Goal: Task Accomplishment & Management: Manage account settings

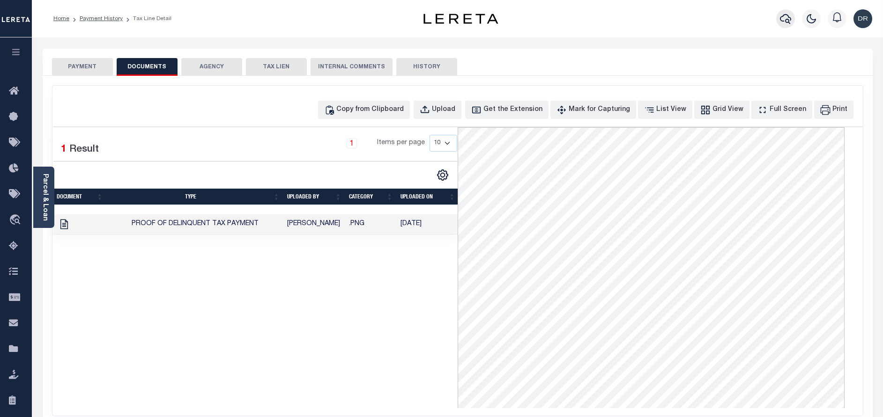
click at [789, 22] on icon "button" at bounding box center [785, 19] width 11 height 10
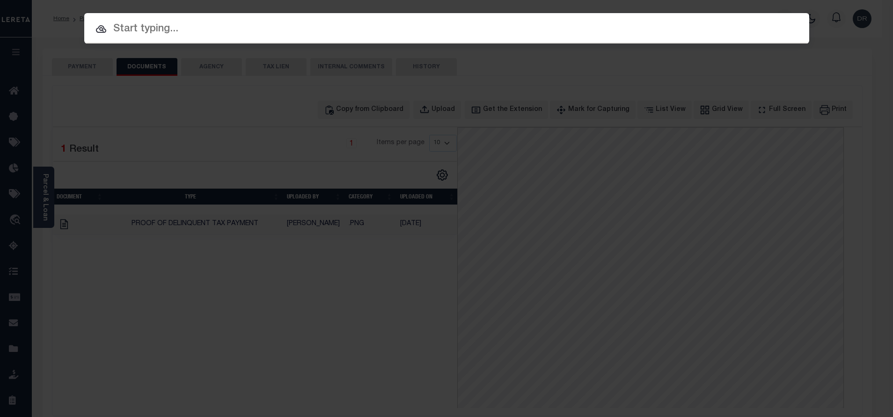
paste input "19211"
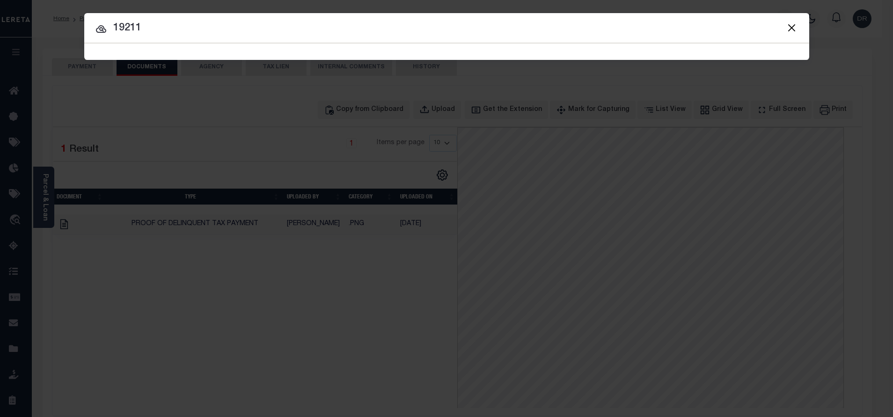
type input "19211"
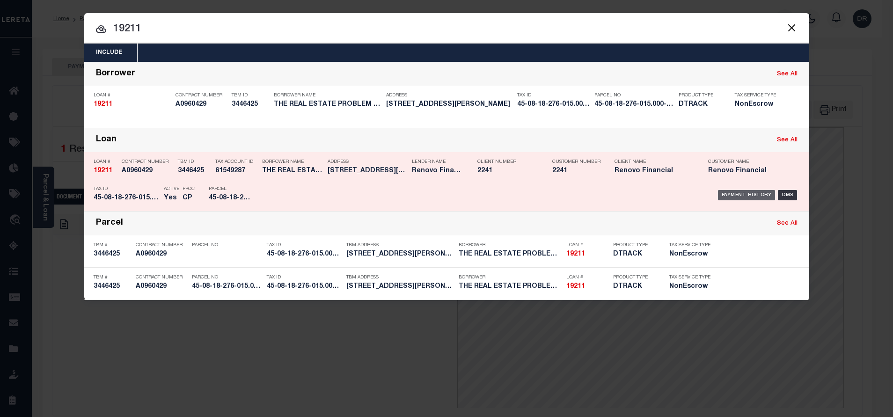
click at [726, 199] on div "Payment History" at bounding box center [747, 195] width 58 height 10
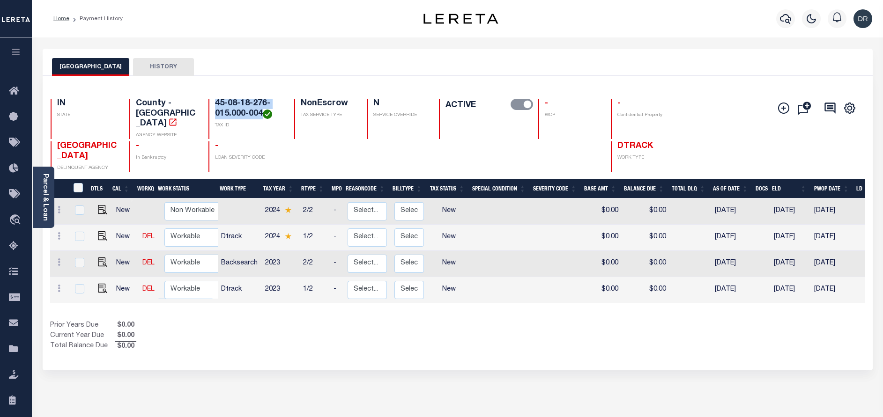
drag, startPoint x: 262, startPoint y: 114, endPoint x: 212, endPoint y: 107, distance: 50.6
click at [212, 107] on div "45-08-18-276-015.000-004 TAX ID" at bounding box center [245, 119] width 74 height 40
copy h4 "45-08-18-276-015.000-004"
click at [59, 285] on icon at bounding box center [59, 288] width 3 height 7
click at [80, 265] on img at bounding box center [81, 270] width 9 height 10
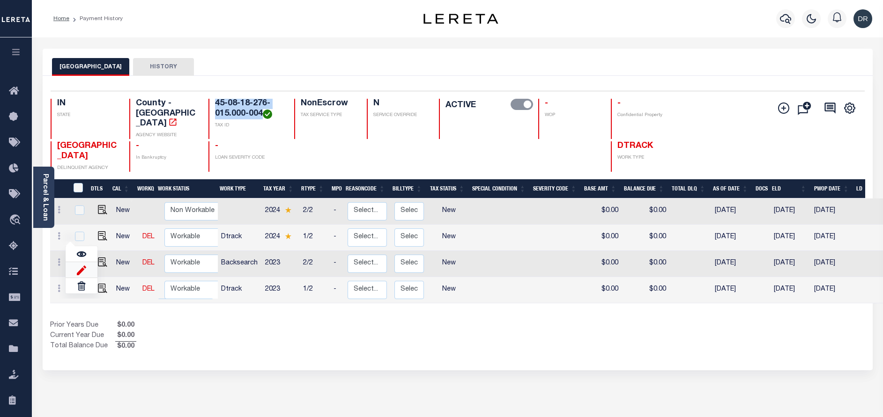
select select "NW2"
type input "$0.00"
type input "[DATE]"
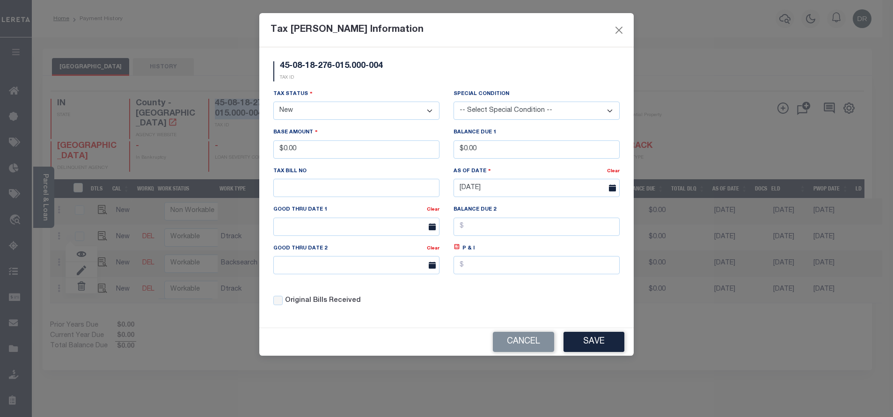
click at [335, 111] on select "- Select Status - Open Due/Unpaid Paid Incomplete No Tax Due Internal Refund Pr…" at bounding box center [356, 111] width 166 height 18
click at [329, 114] on select "- Select Status - Open Due/Unpaid Paid Incomplete No Tax Due Internal Refund Pr…" at bounding box center [356, 111] width 166 height 18
select select "PYD"
click at [273, 102] on select "- Select Status - Open Due/Unpaid Paid Incomplete No Tax Due Internal Refund Pr…" at bounding box center [356, 111] width 166 height 18
click at [619, 33] on button "Close" at bounding box center [619, 30] width 12 height 12
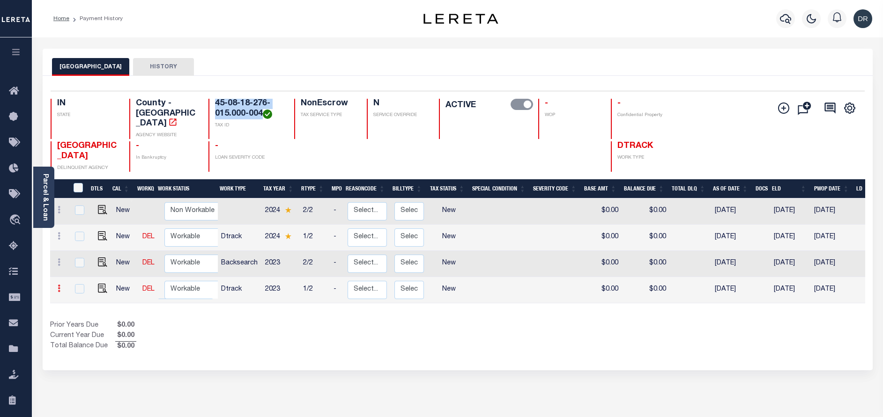
click at [58, 285] on icon at bounding box center [59, 288] width 3 height 7
click at [81, 250] on img at bounding box center [81, 254] width 9 height 9
checkbox input "true"
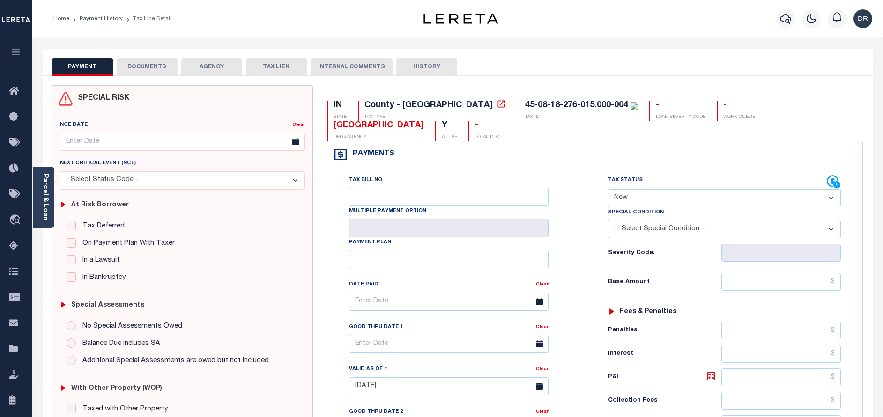
click at [623, 189] on select "- Select Status Code - Open Due/Unpaid Paid Incomplete No Tax Due Internal Refu…" at bounding box center [724, 198] width 233 height 18
select select "PYD"
click at [608, 189] on select "- Select Status Code - Open Due/Unpaid Paid Incomplete No Tax Due Internal Refu…" at bounding box center [724, 198] width 233 height 18
type input "[DATE]"
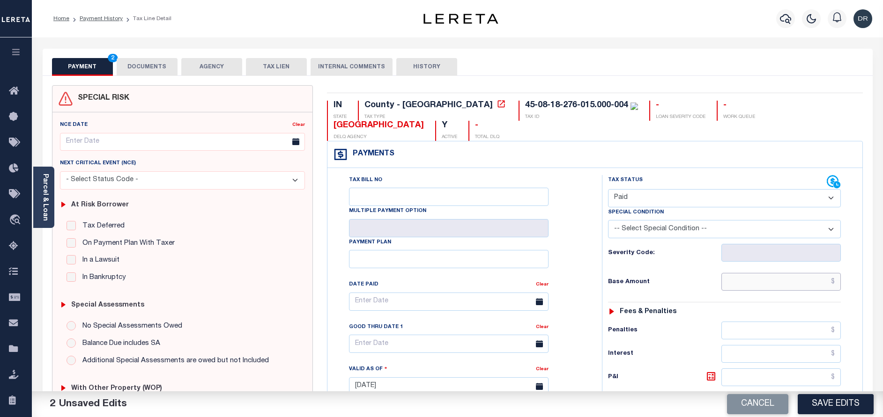
click at [757, 273] on input "text" at bounding box center [780, 282] width 119 height 18
paste input "411.26"
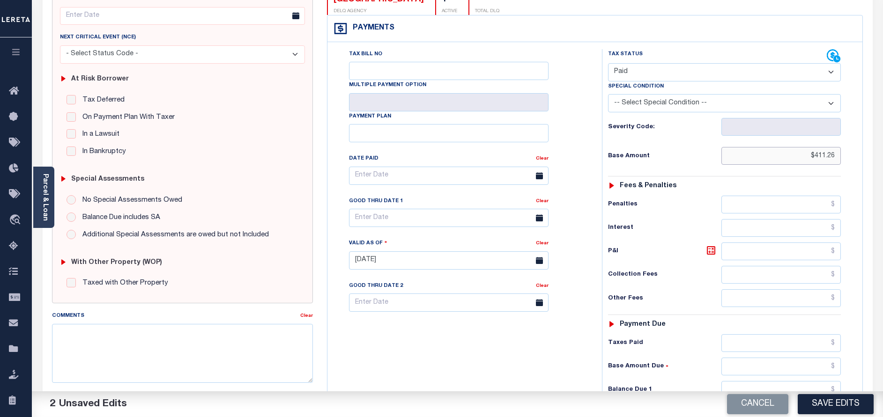
scroll to position [272, 0]
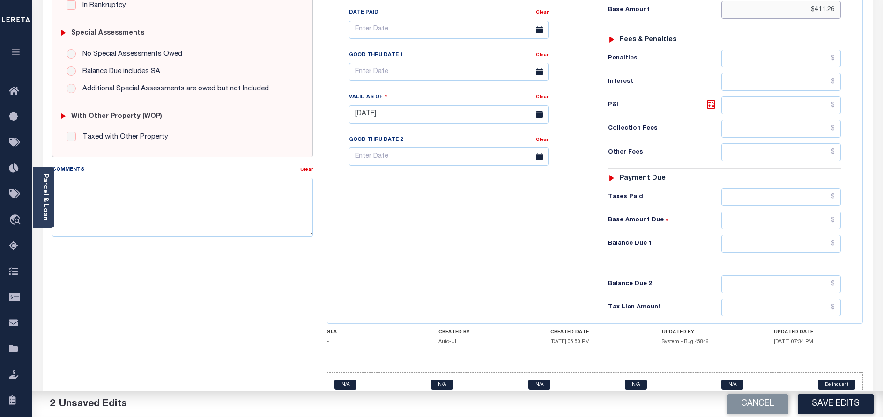
type input "$411.26"
click at [766, 235] on input "text" at bounding box center [780, 244] width 119 height 18
type input "$0.00"
click at [820, 405] on button "Save Edits" at bounding box center [835, 404] width 76 height 20
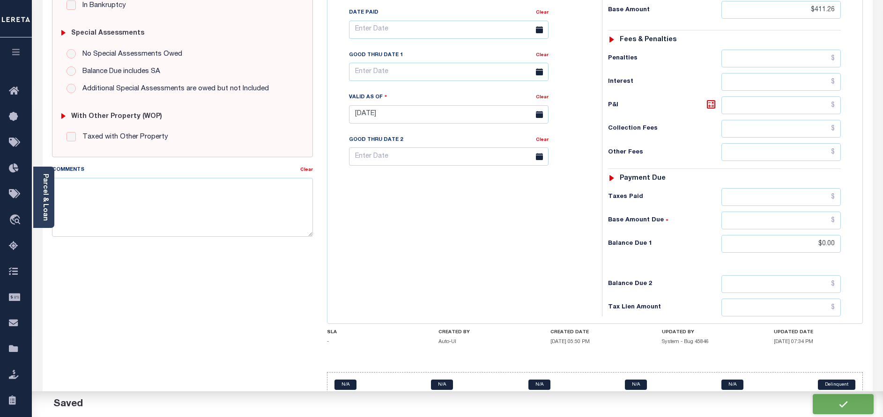
checkbox input "false"
type input "$411.26"
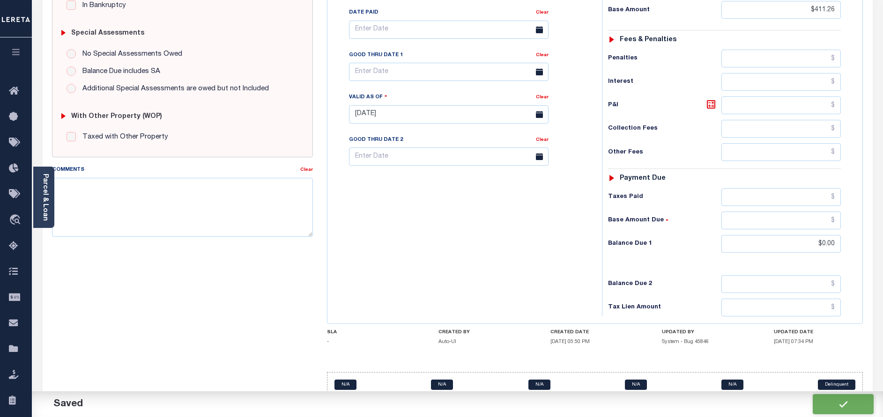
type input "$0"
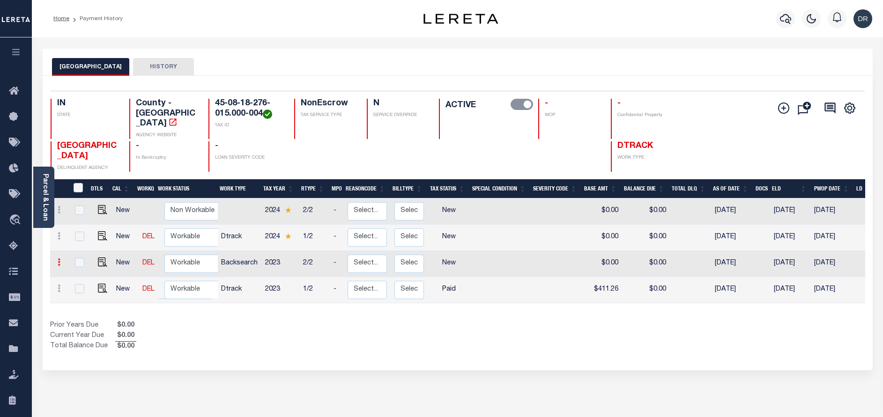
click at [59, 258] on icon at bounding box center [59, 261] width 3 height 7
click at [83, 239] on img at bounding box center [81, 244] width 9 height 10
select select "NW2"
type input "$0.00"
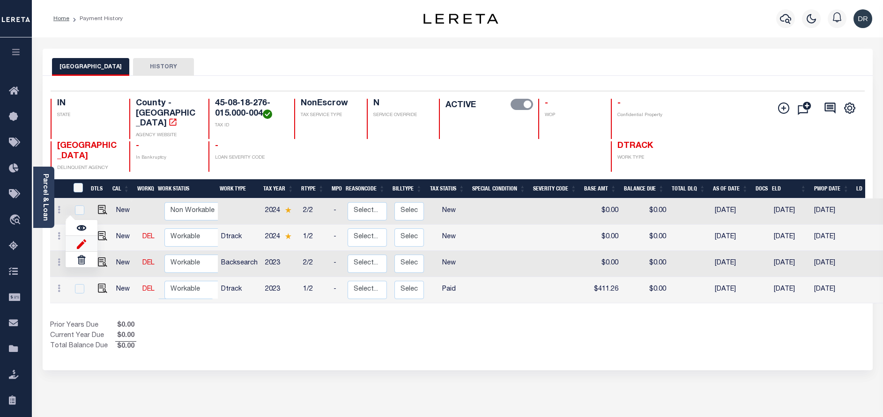
type input "[DATE]"
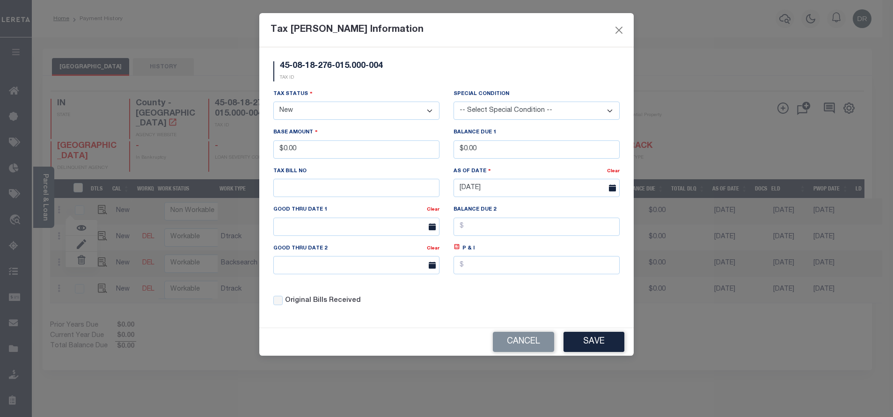
click at [368, 105] on select "- Select Status - Open Due/Unpaid Paid Incomplete No Tax Due Internal Refund Pr…" at bounding box center [356, 111] width 166 height 18
click at [316, 112] on select "- Select Status - Open Due/Unpaid Paid Incomplete No Tax Due Internal Refund Pr…" at bounding box center [356, 111] width 166 height 18
select select "PYD"
click at [273, 102] on select "- Select Status - Open Due/Unpaid Paid Incomplete No Tax Due Internal Refund Pr…" at bounding box center [356, 111] width 166 height 18
click at [619, 32] on button "Close" at bounding box center [619, 30] width 12 height 12
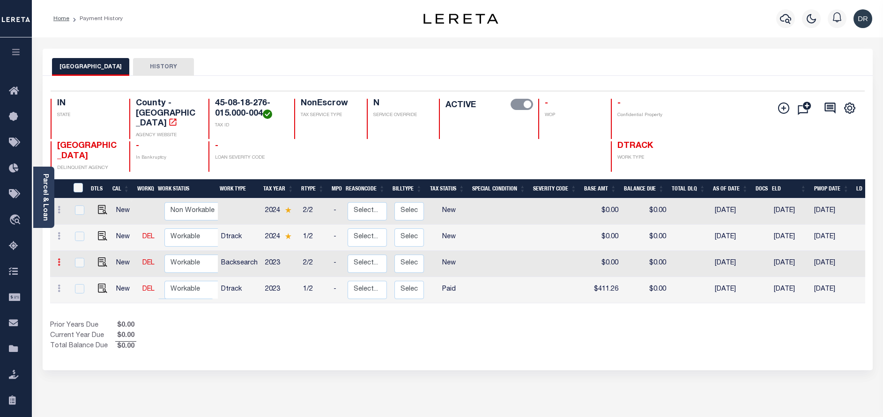
click at [58, 258] on icon at bounding box center [59, 261] width 3 height 7
click at [83, 223] on img at bounding box center [81, 227] width 9 height 9
checkbox input "true"
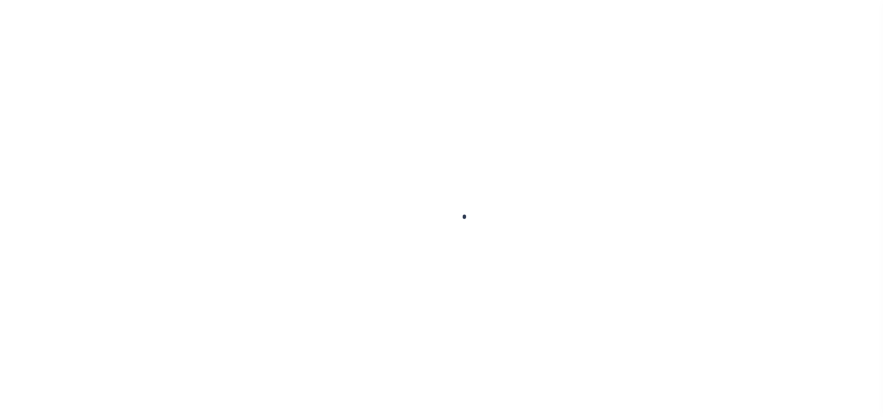
checkbox input "false"
type input "[DATE]"
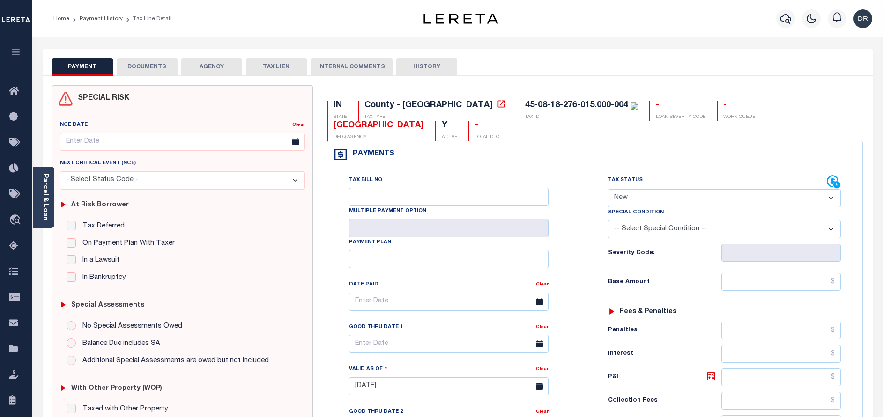
click at [644, 189] on select "- Select Status Code - Open Due/Unpaid Paid Incomplete No Tax Due Internal Refu…" at bounding box center [724, 198] width 233 height 18
select select "PYD"
click at [608, 189] on select "- Select Status Code - Open Due/Unpaid Paid Incomplete No Tax Due Internal Refu…" at bounding box center [724, 198] width 233 height 18
type input "[DATE]"
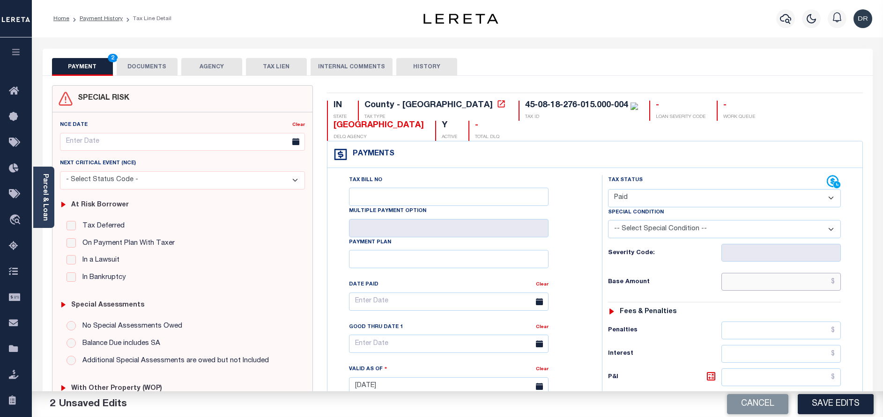
click at [802, 273] on input "text" at bounding box center [780, 282] width 119 height 18
paste input "411.26"
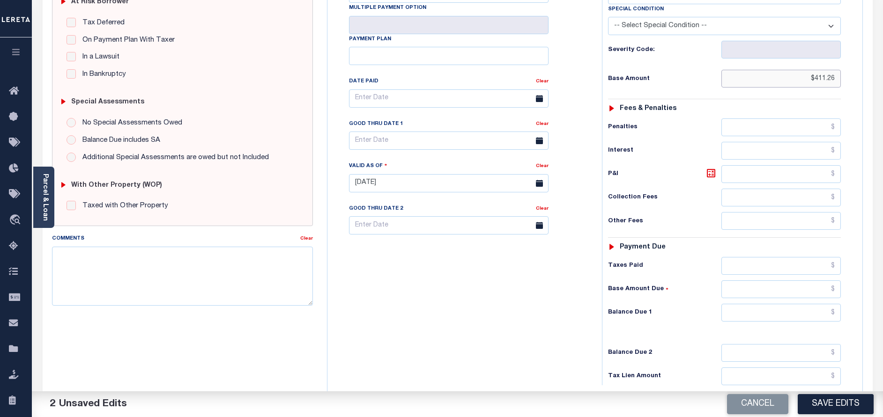
scroll to position [211, 0]
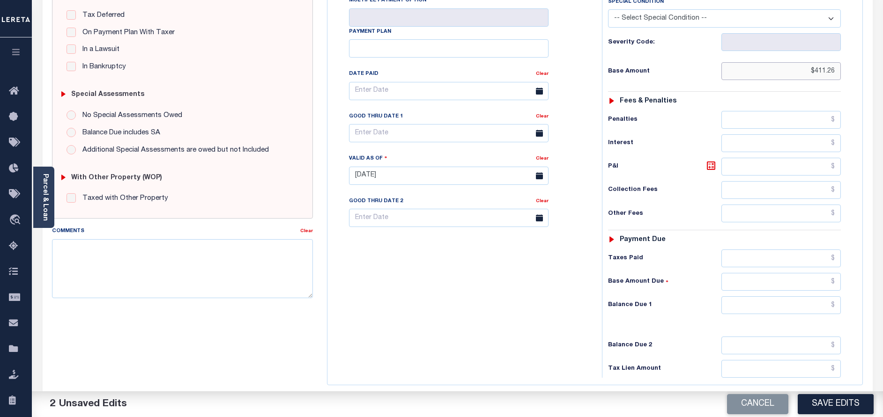
type input "$411.26"
click at [754, 296] on input "text" at bounding box center [780, 305] width 119 height 18
type input "$0.00"
click at [830, 403] on button "Save Edits" at bounding box center [835, 404] width 76 height 20
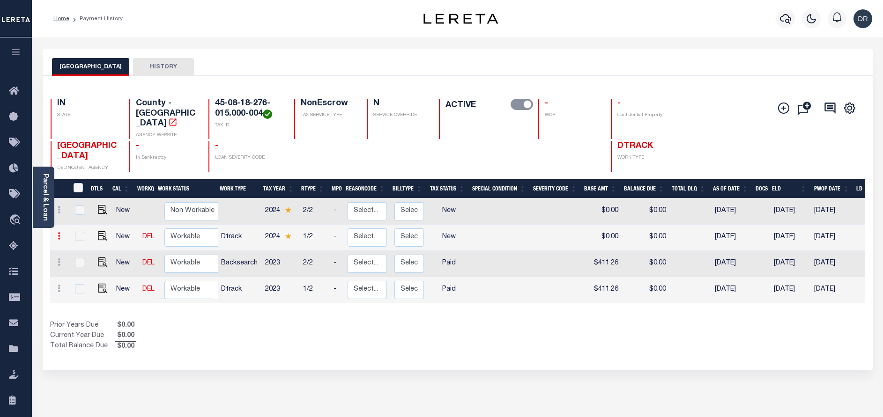
click at [59, 232] on icon at bounding box center [59, 235] width 3 height 7
click at [79, 248] on img at bounding box center [81, 252] width 9 height 9
checkbox input "true"
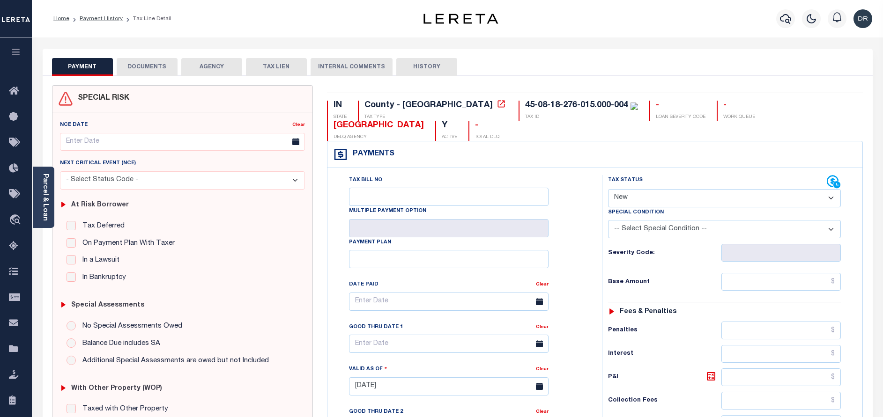
click at [687, 189] on select "- Select Status Code - Open Due/Unpaid Paid Incomplete No Tax Due Internal Refu…" at bounding box center [724, 198] width 233 height 18
select select "PYD"
click at [608, 189] on select "- Select Status Code - Open Due/Unpaid Paid Incomplete No Tax Due Internal Refu…" at bounding box center [724, 198] width 233 height 18
type input "[DATE]"
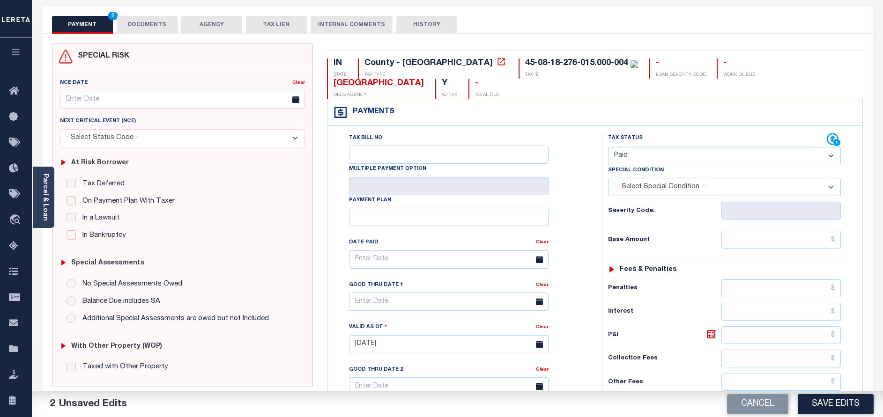
scroll to position [140, 0]
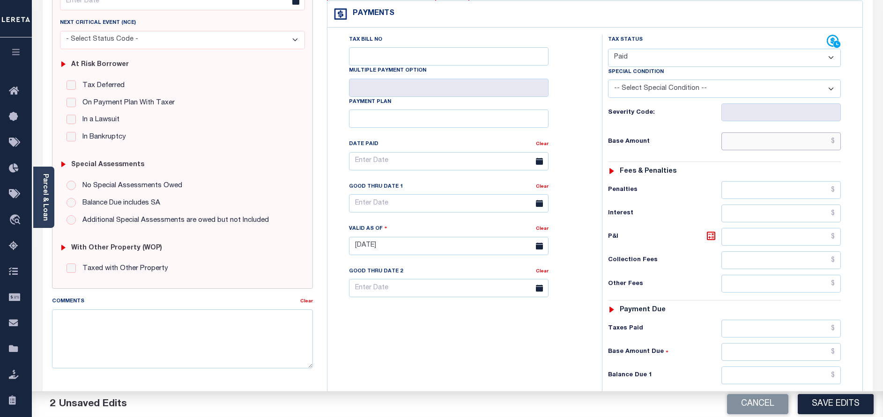
click at [778, 133] on input "text" at bounding box center [780, 142] width 119 height 18
paste input "440.12"
type input "$440.12"
click at [764, 367] on input "text" at bounding box center [780, 376] width 119 height 18
type input "$0.00"
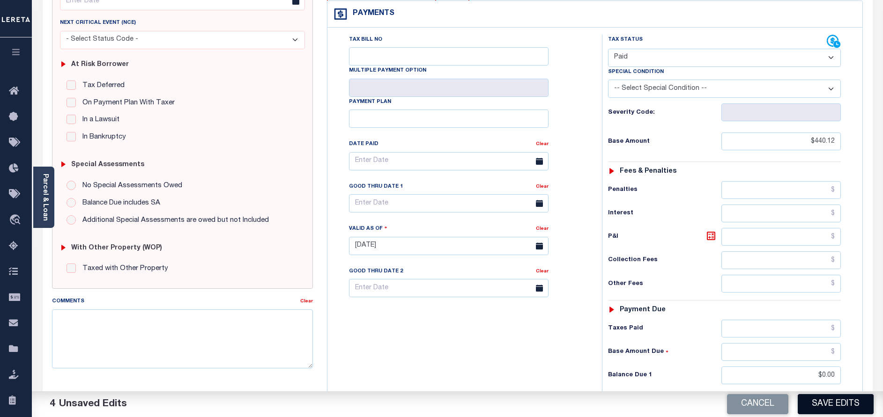
click at [826, 412] on button "Save Edits" at bounding box center [835, 404] width 76 height 20
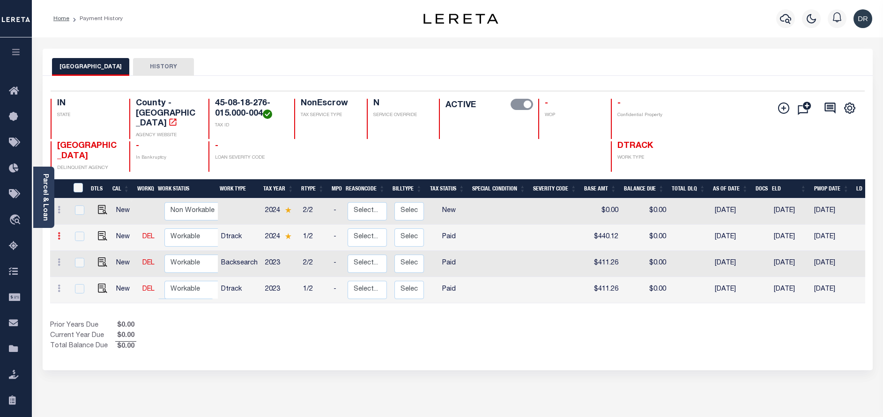
click at [60, 232] on icon at bounding box center [59, 235] width 3 height 7
click at [81, 248] on img at bounding box center [81, 252] width 9 height 9
checkbox input "true"
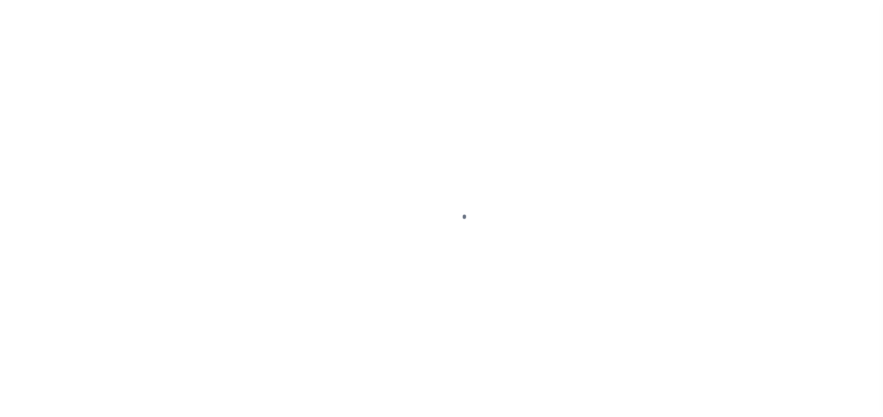
select select "PYD"
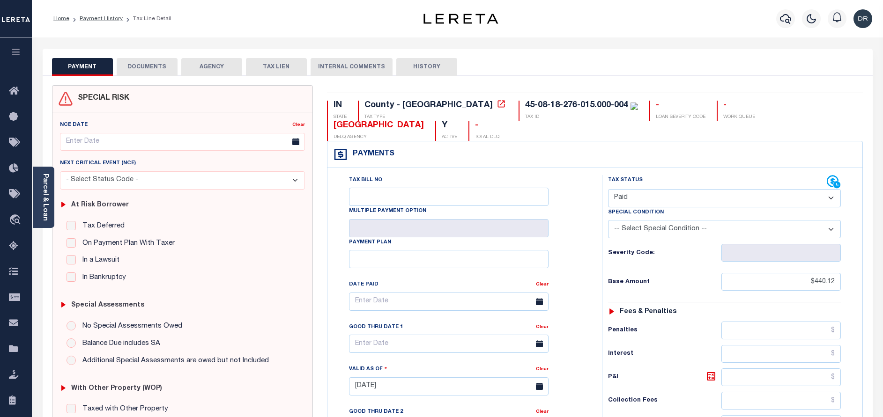
click at [147, 75] on button "DOCUMENTS" at bounding box center [147, 67] width 61 height 18
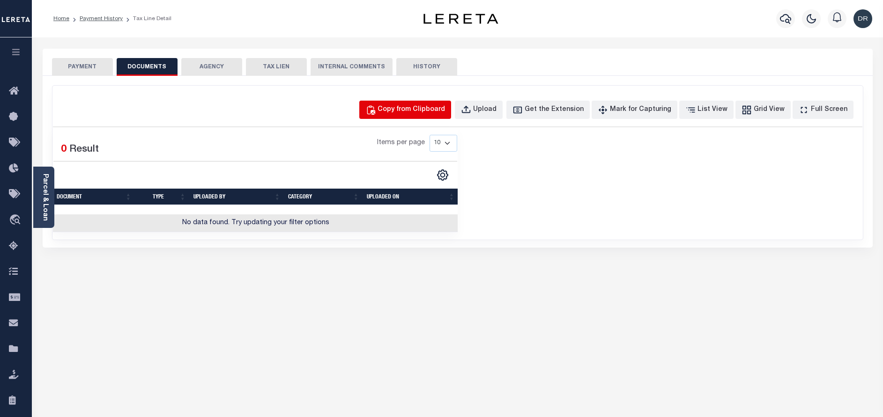
click at [400, 111] on div "Copy from Clipboard" at bounding box center [410, 110] width 67 height 10
select select "POP"
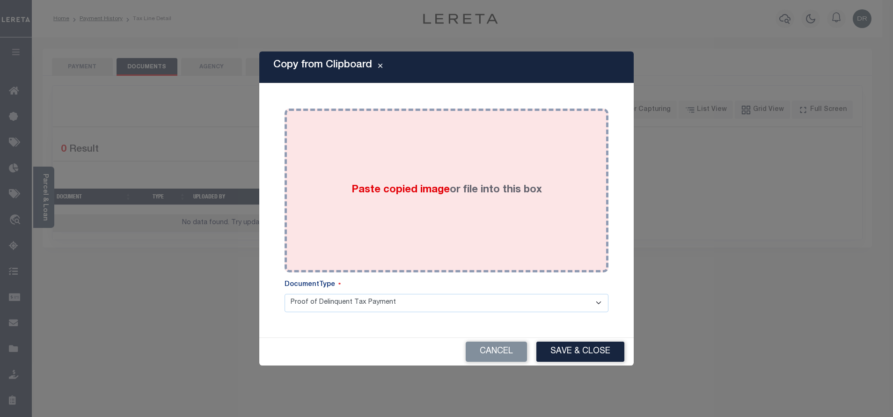
click at [408, 163] on div "Paste copied image or file into this box" at bounding box center [447, 191] width 310 height 150
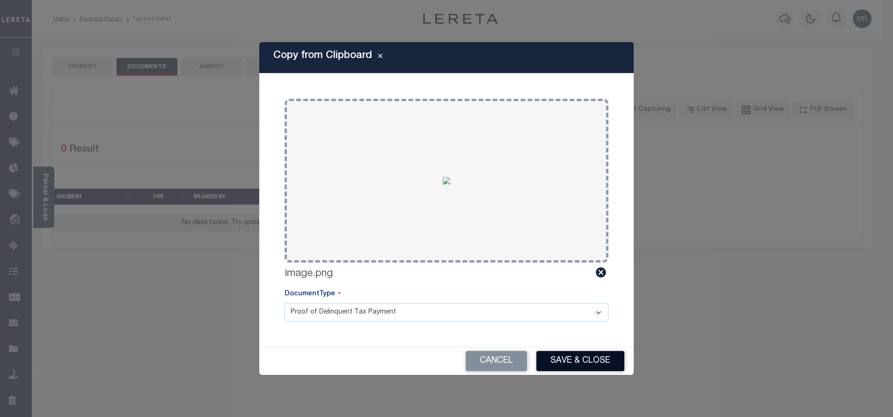
click at [553, 353] on button "Save & Close" at bounding box center [581, 361] width 88 height 20
